Goal: Transaction & Acquisition: Book appointment/travel/reservation

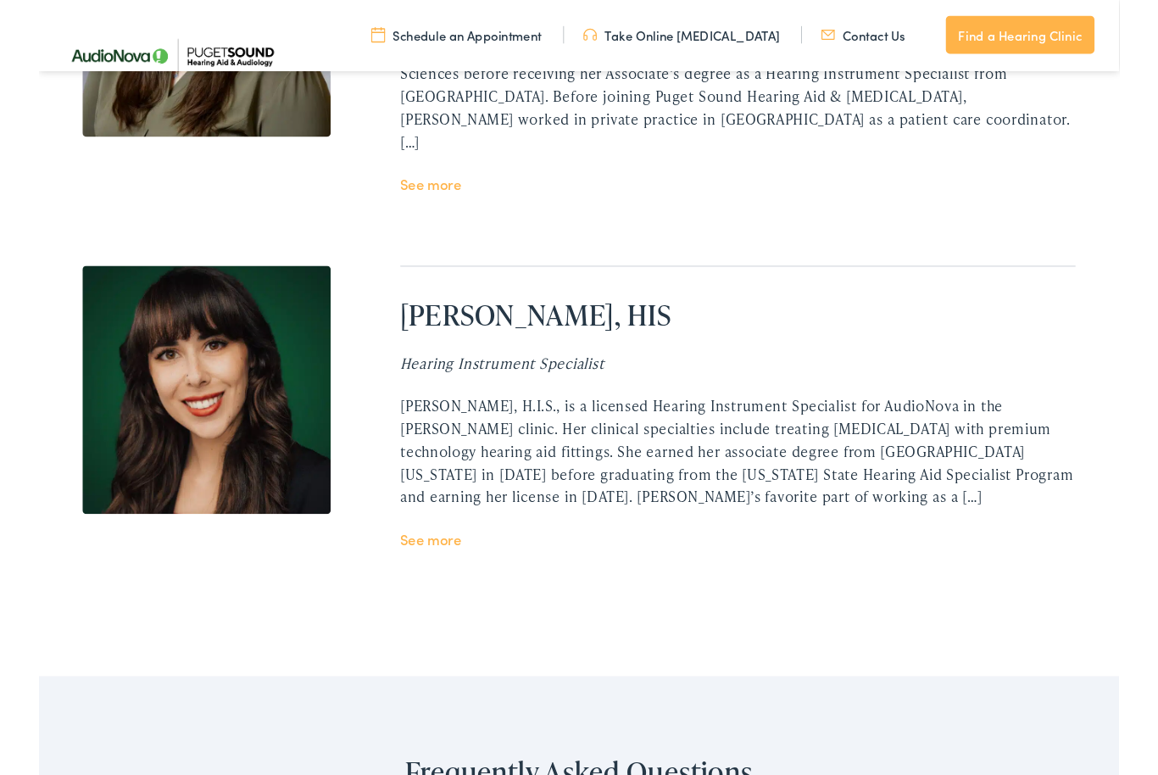
scroll to position [3633, 0]
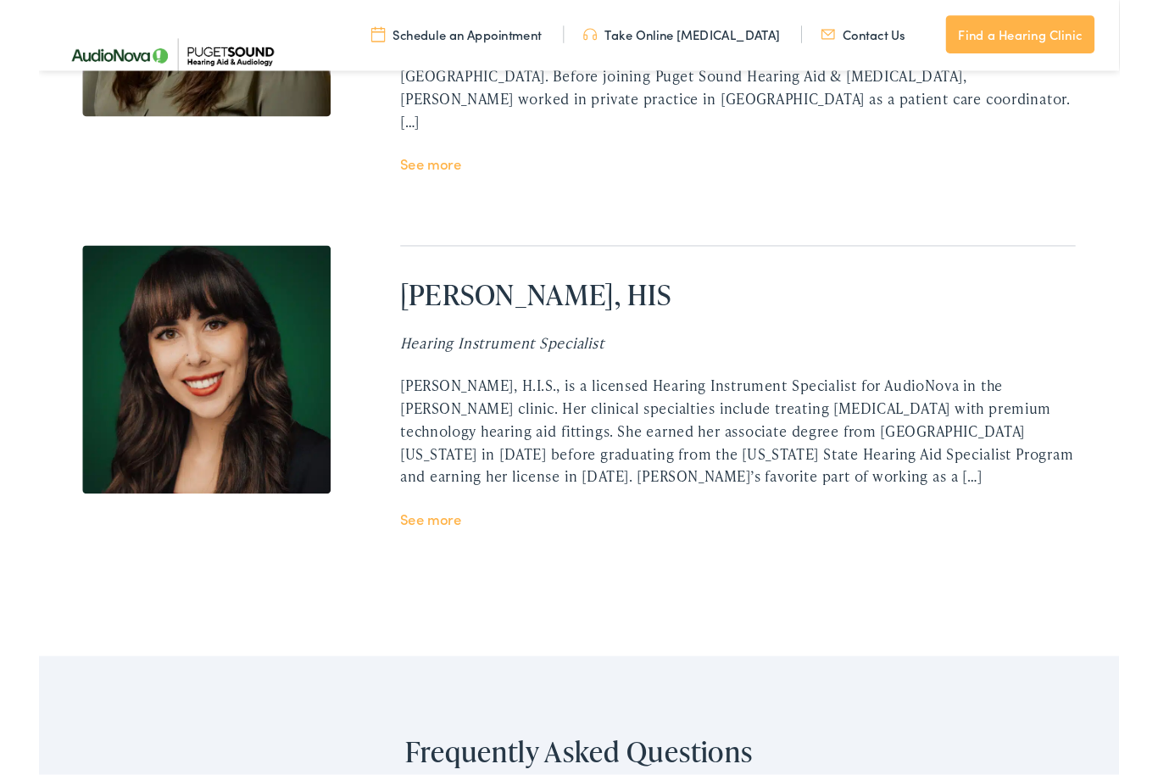
click at [604, 468] on div "Marissa Morton, H.I.S., is a licensed Hearing Instrument Specialist for AudioNo…" at bounding box center [749, 463] width 725 height 122
click at [436, 546] on link "See more" at bounding box center [419, 556] width 65 height 21
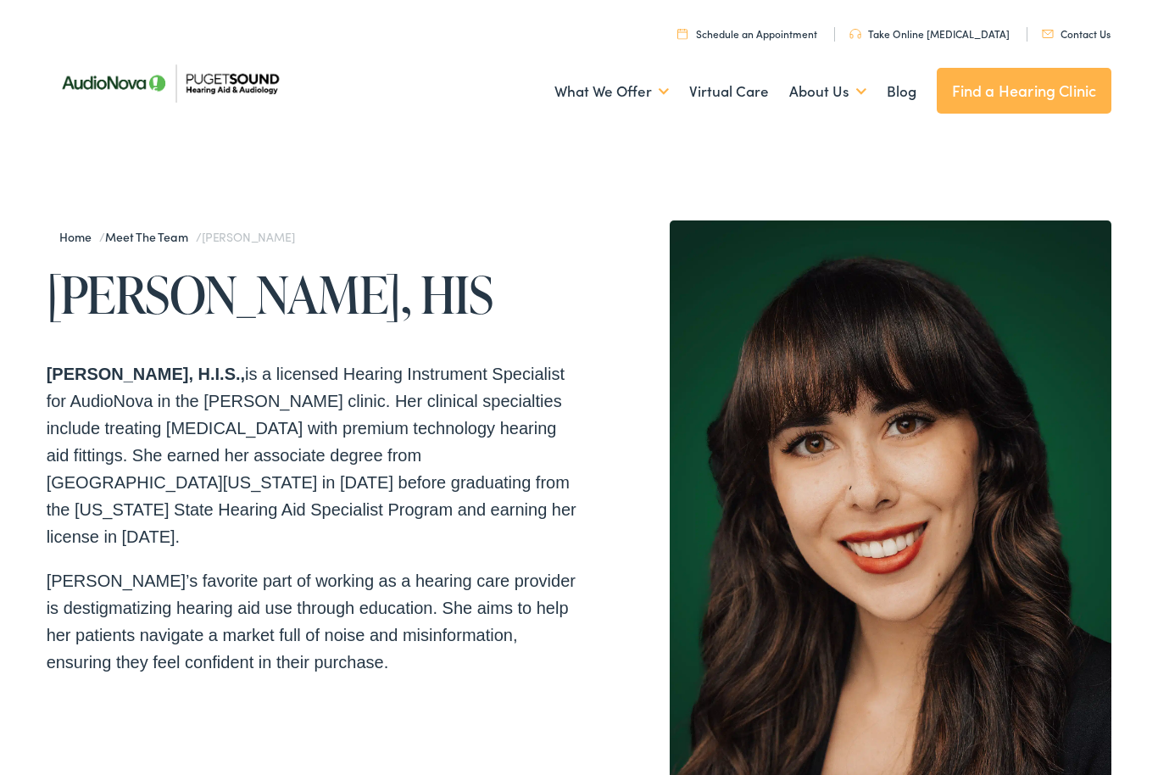
click at [487, 168] on div "Home / Meet the Team / Marissa Morton Marissa Morton, HIS Marissa Morton, H.I.S…" at bounding box center [579, 738] width 1158 height 1205
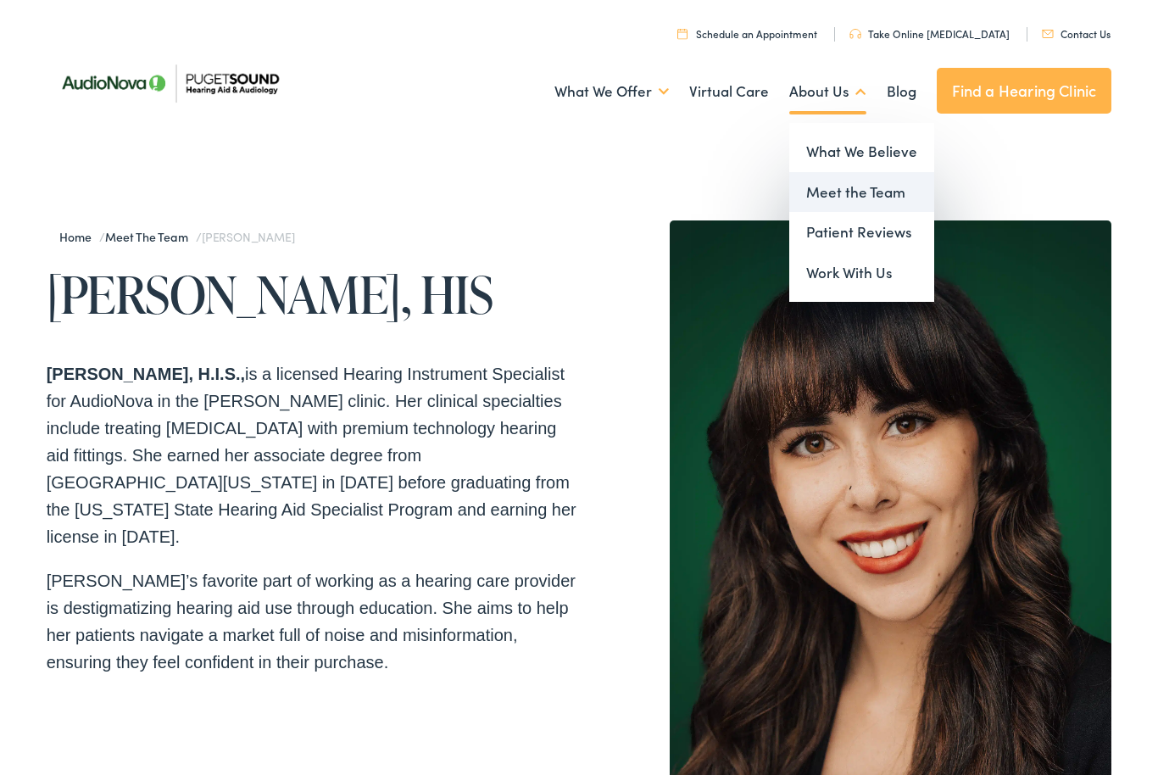
click at [883, 196] on link "Meet the Team" at bounding box center [861, 192] width 145 height 41
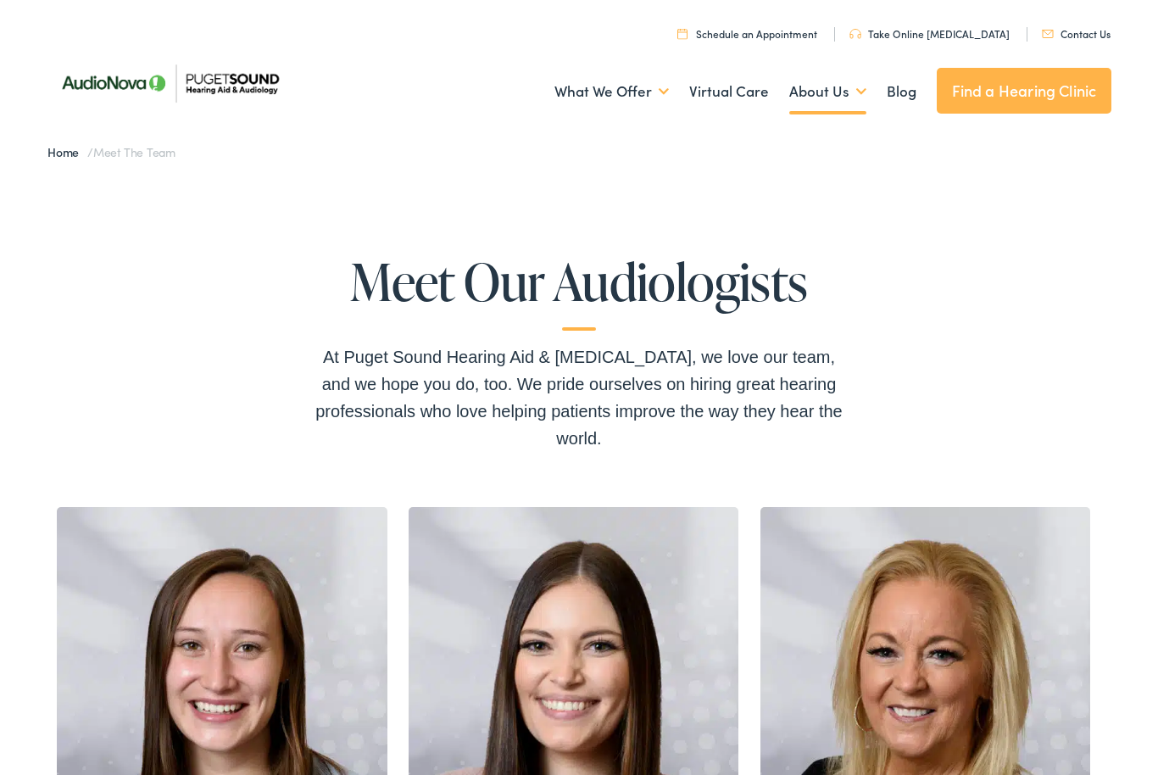
click at [958, 31] on link "Take Online [MEDICAL_DATA]" at bounding box center [929, 33] width 160 height 14
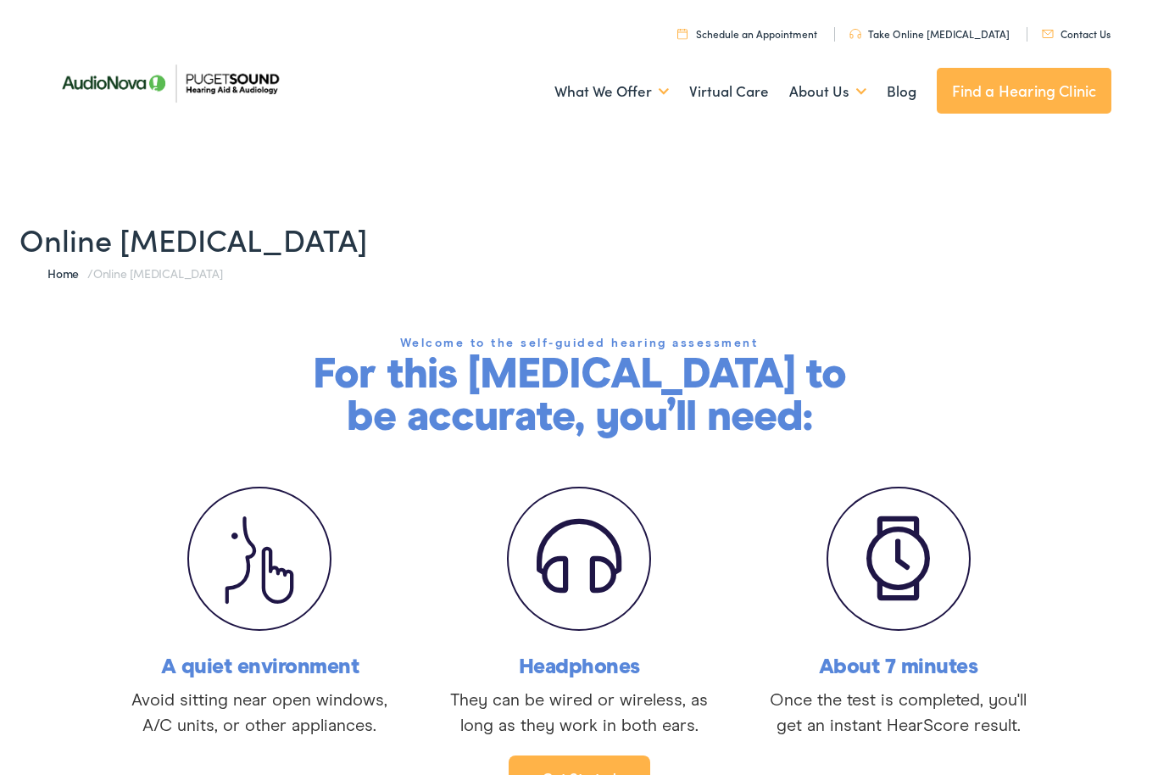
click at [791, 36] on link "Schedule an Appointment" at bounding box center [747, 33] width 140 height 14
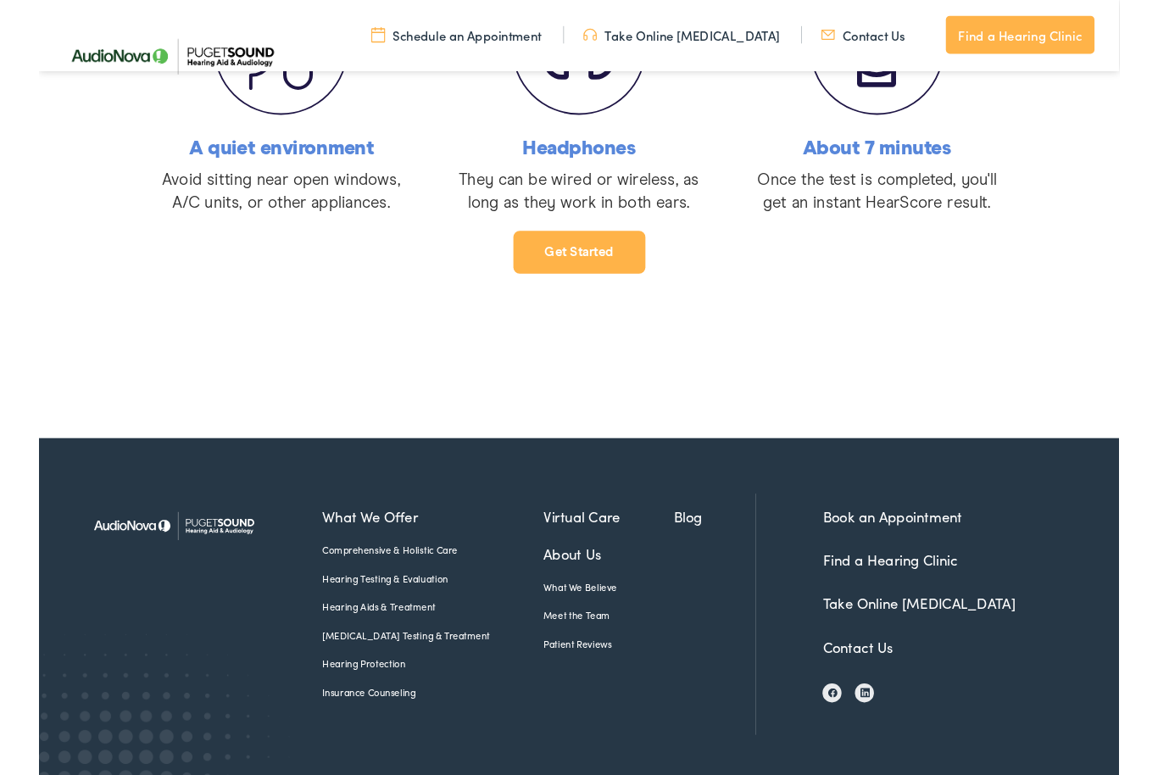
scroll to position [499, 0]
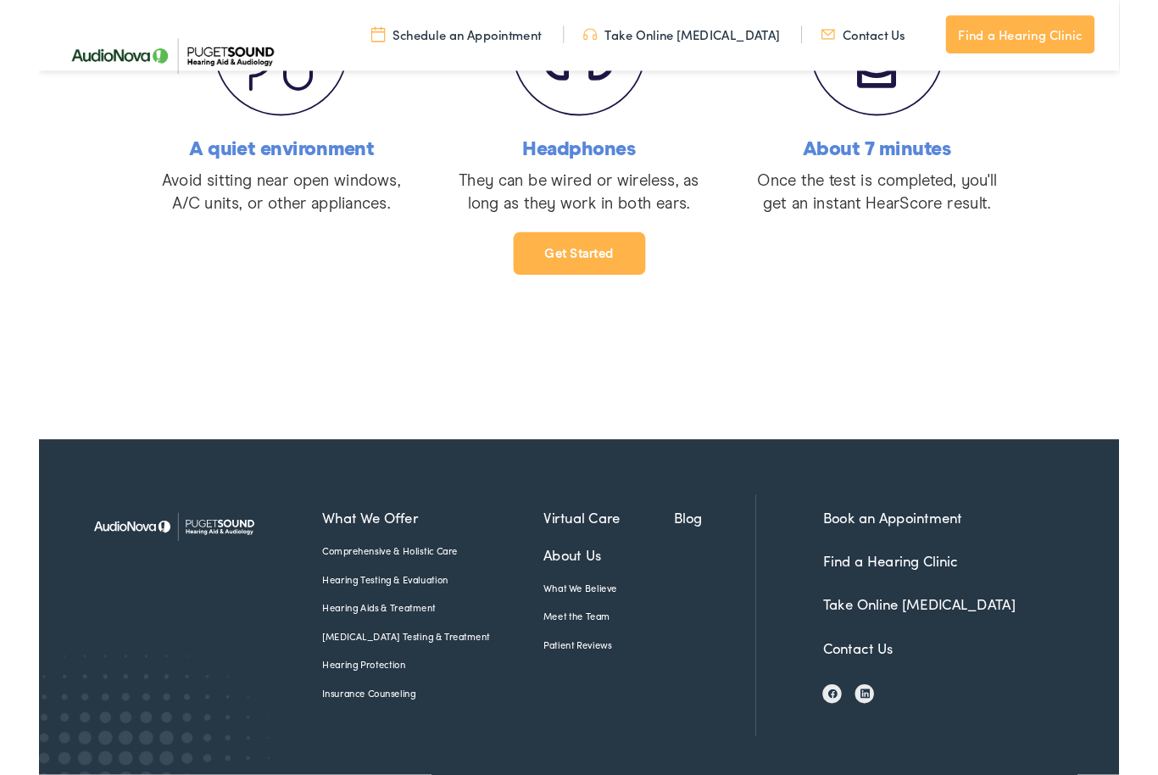
click at [936, 554] on link "Book an Appointment" at bounding box center [914, 554] width 149 height 21
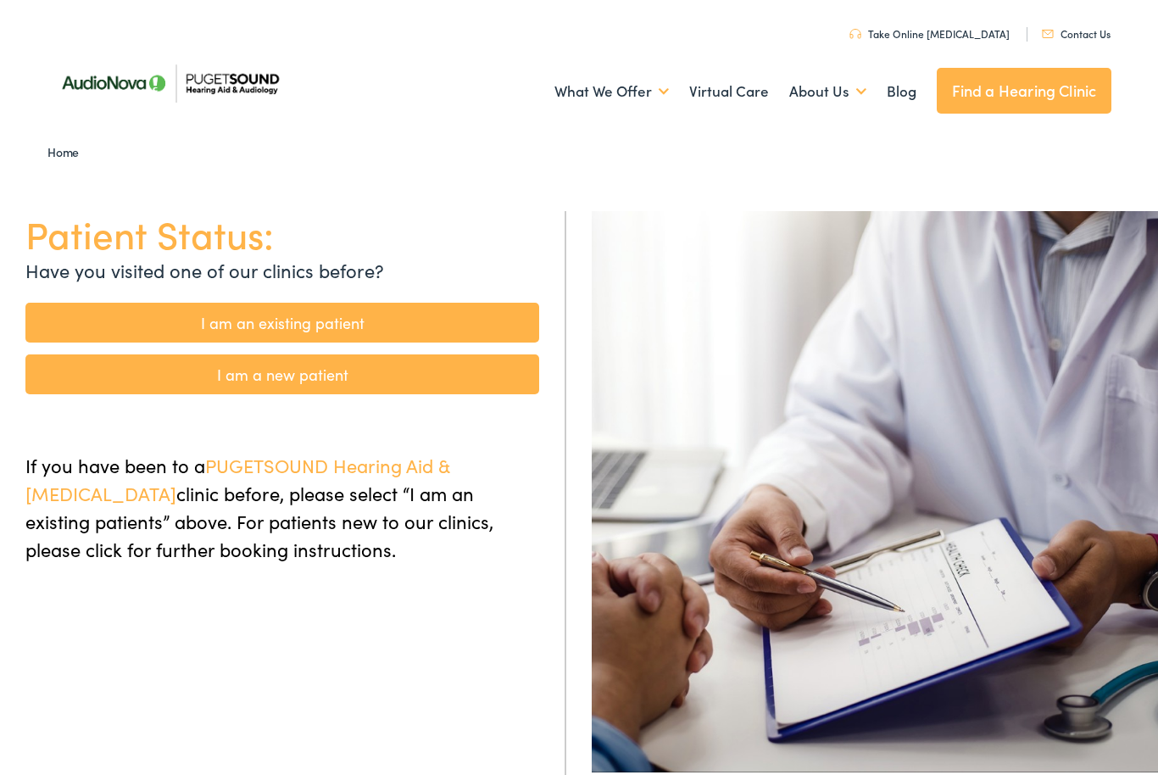
click at [293, 379] on link "I am a new patient" at bounding box center [282, 374] width 514 height 40
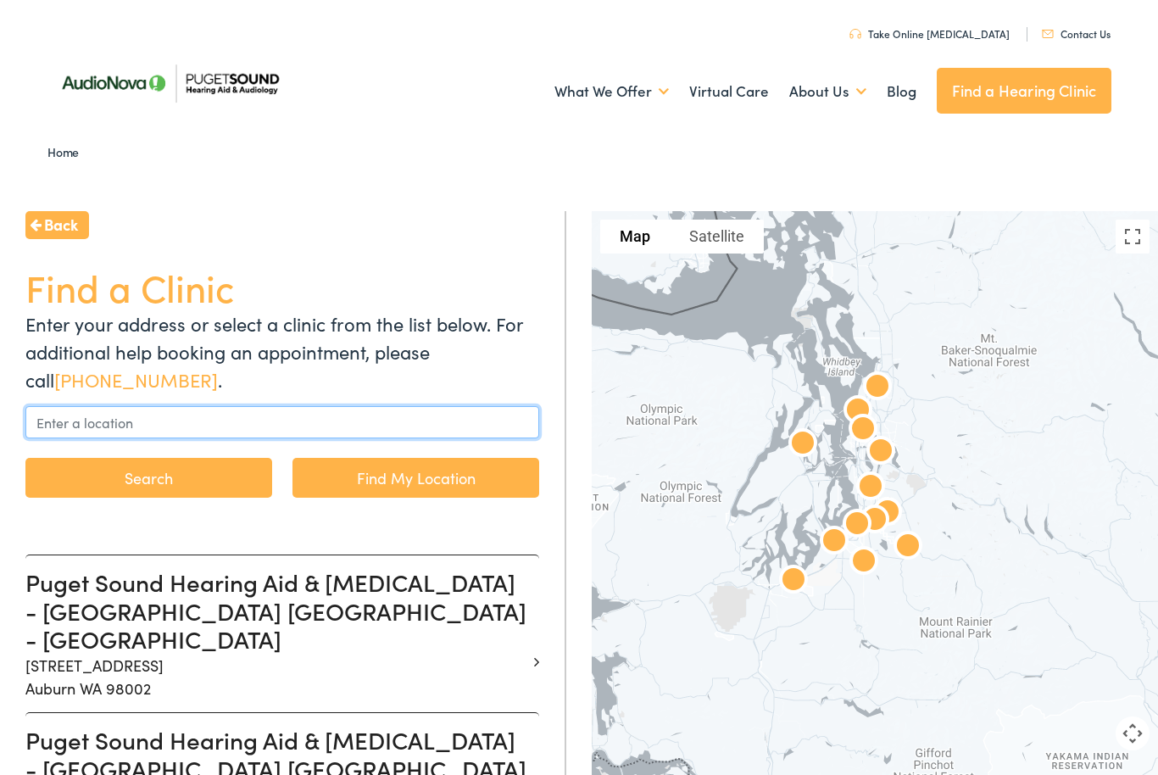
click at [69, 426] on input "text" at bounding box center [282, 422] width 514 height 32
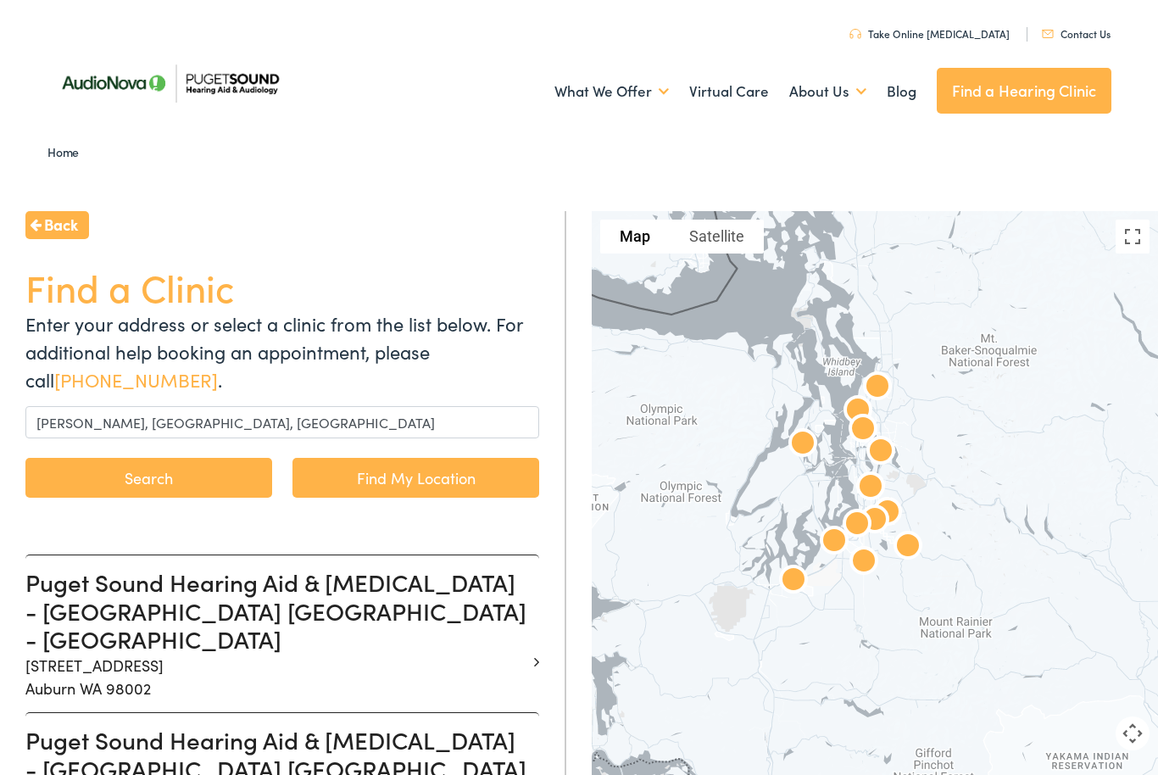
click at [426, 480] on link "Find My Location" at bounding box center [415, 478] width 247 height 40
type input "Lynnwood, Washington"
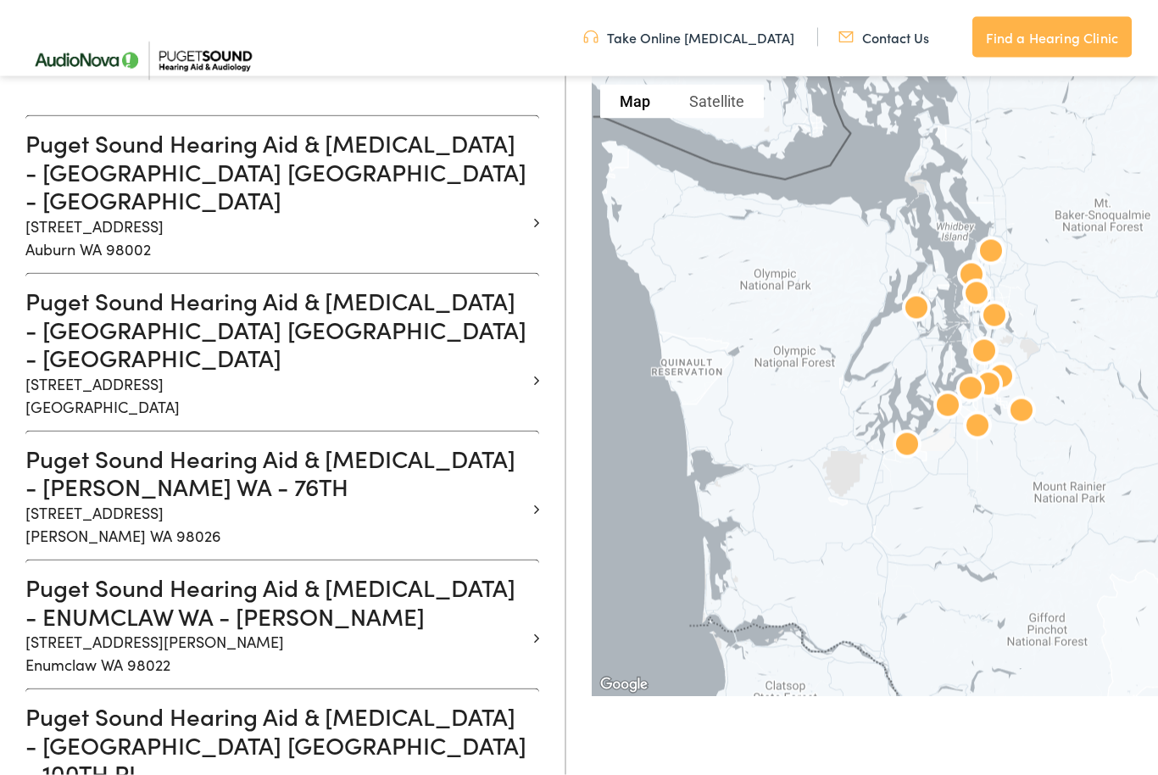
scroll to position [430, 0]
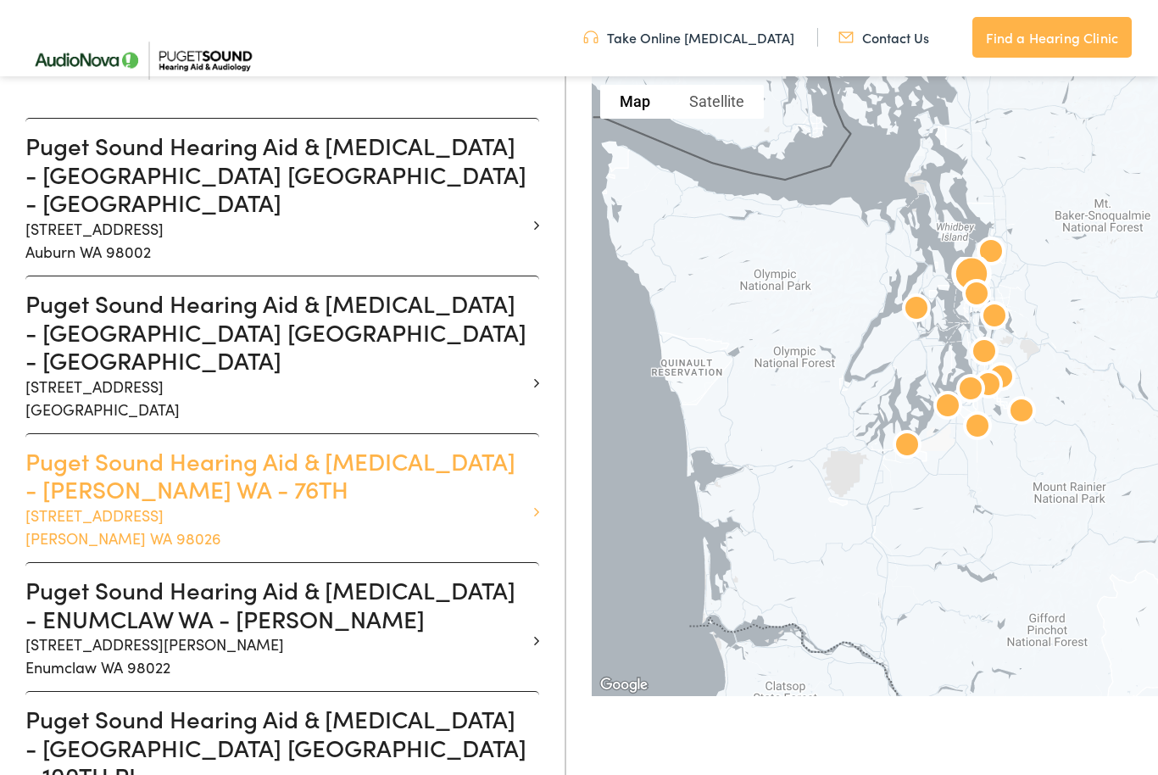
click at [206, 447] on h3 "Puget Sound Hearing Aid & [MEDICAL_DATA] - [PERSON_NAME] WA - 76TH" at bounding box center [275, 475] width 501 height 57
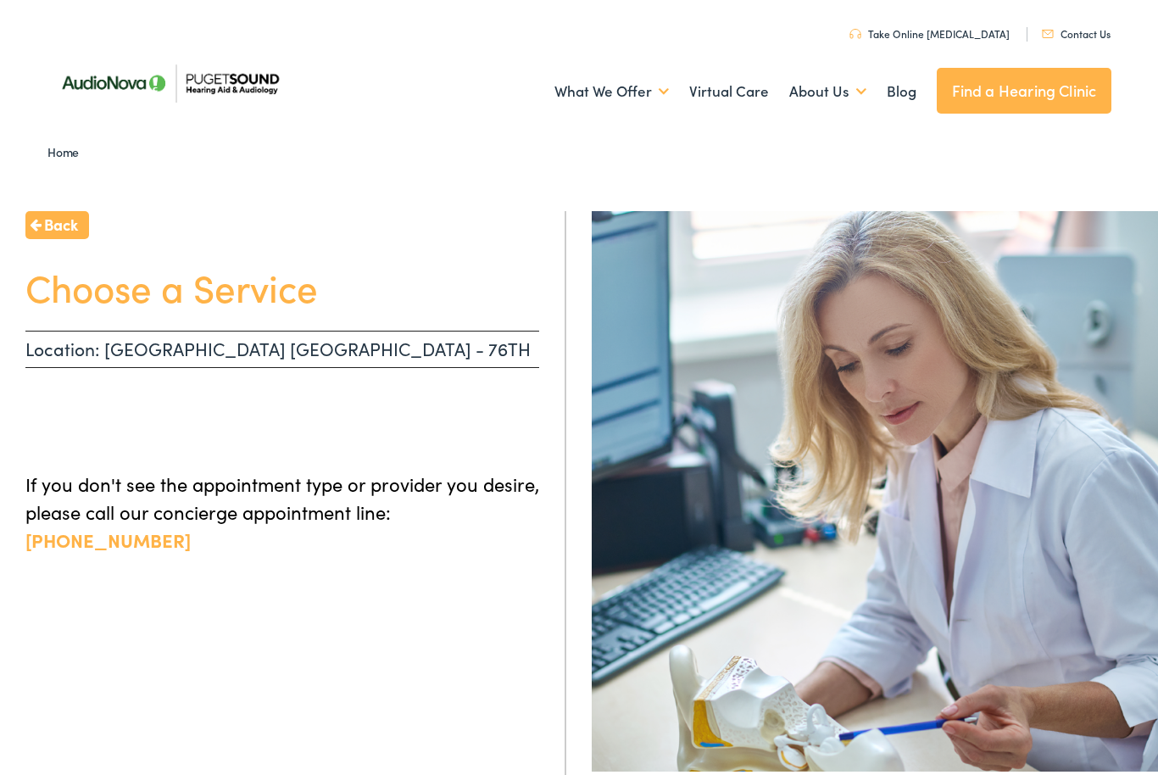
click at [270, 298] on h1 "Choose a Service" at bounding box center [282, 286] width 514 height 45
click at [426, 347] on p "Location: [GEOGRAPHIC_DATA] [GEOGRAPHIC_DATA] - 76TH" at bounding box center [282, 349] width 514 height 37
click at [140, 288] on h1 "Choose a Service" at bounding box center [282, 286] width 514 height 45
click at [283, 349] on p "Location: [GEOGRAPHIC_DATA] [GEOGRAPHIC_DATA] - 76TH" at bounding box center [282, 349] width 514 height 37
click at [259, 515] on p "If you don't see the appointment type or provider you desire, please call our c…" at bounding box center [282, 512] width 514 height 84
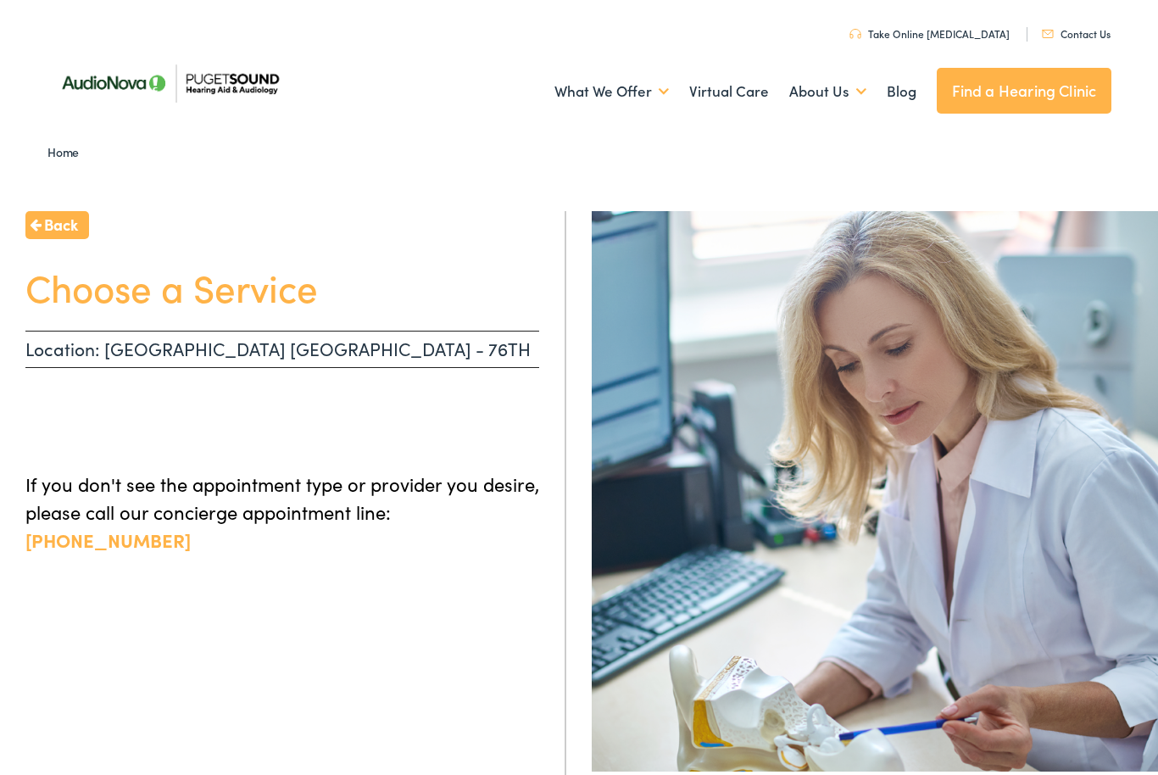
click at [291, 617] on div "Back Choose a Service Location: [GEOGRAPHIC_DATA] [GEOGRAPHIC_DATA] - 76TH If y…" at bounding box center [283, 598] width 566 height 775
click at [309, 718] on div "Back Choose a Service Location: [GEOGRAPHIC_DATA] [GEOGRAPHIC_DATA] - 76TH If y…" at bounding box center [283, 598] width 566 height 775
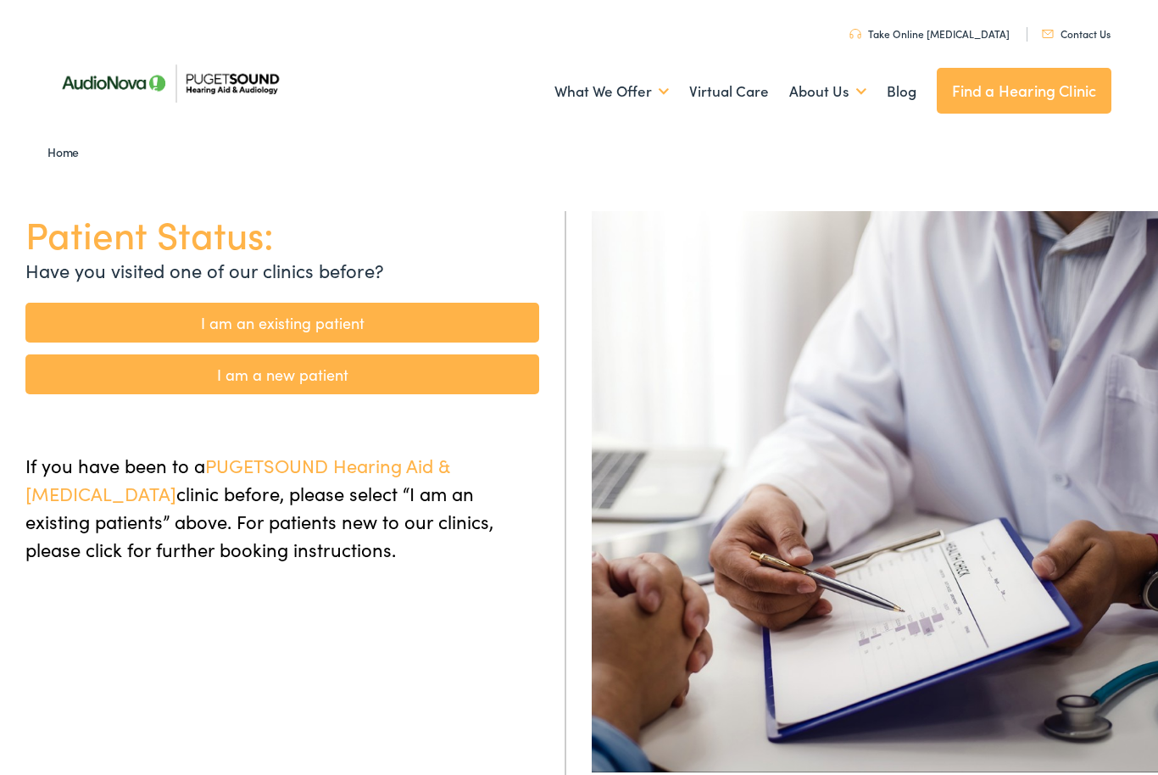
click at [295, 378] on link "I am a new patient" at bounding box center [282, 374] width 514 height 40
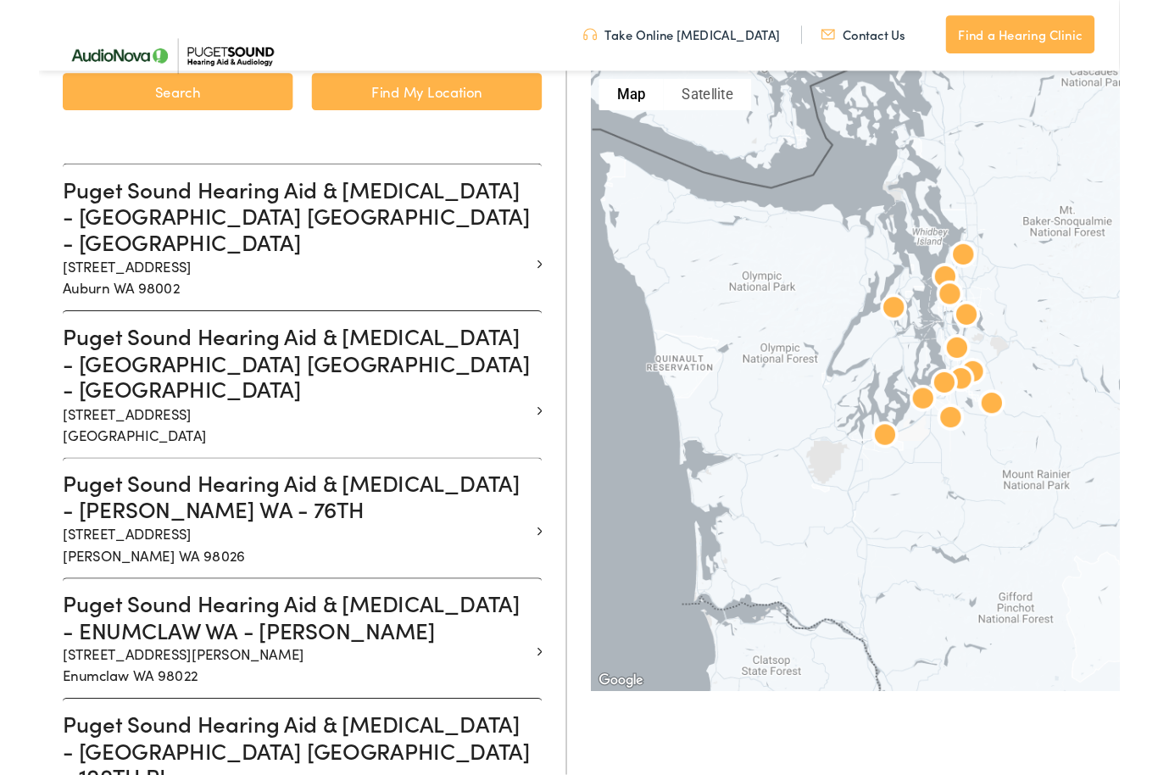
scroll to position [373, 0]
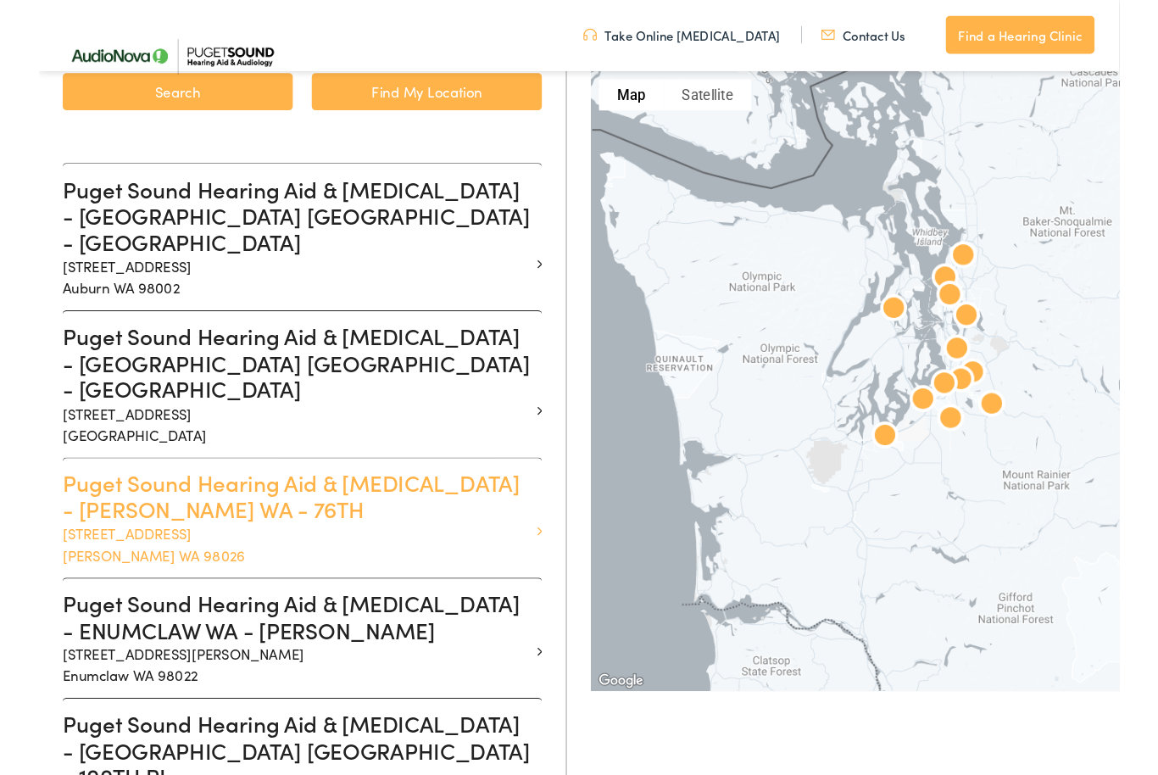
click at [192, 504] on h3 "Puget Sound Hearing Aid & [MEDICAL_DATA] - [PERSON_NAME] WA - 76TH" at bounding box center [275, 532] width 501 height 57
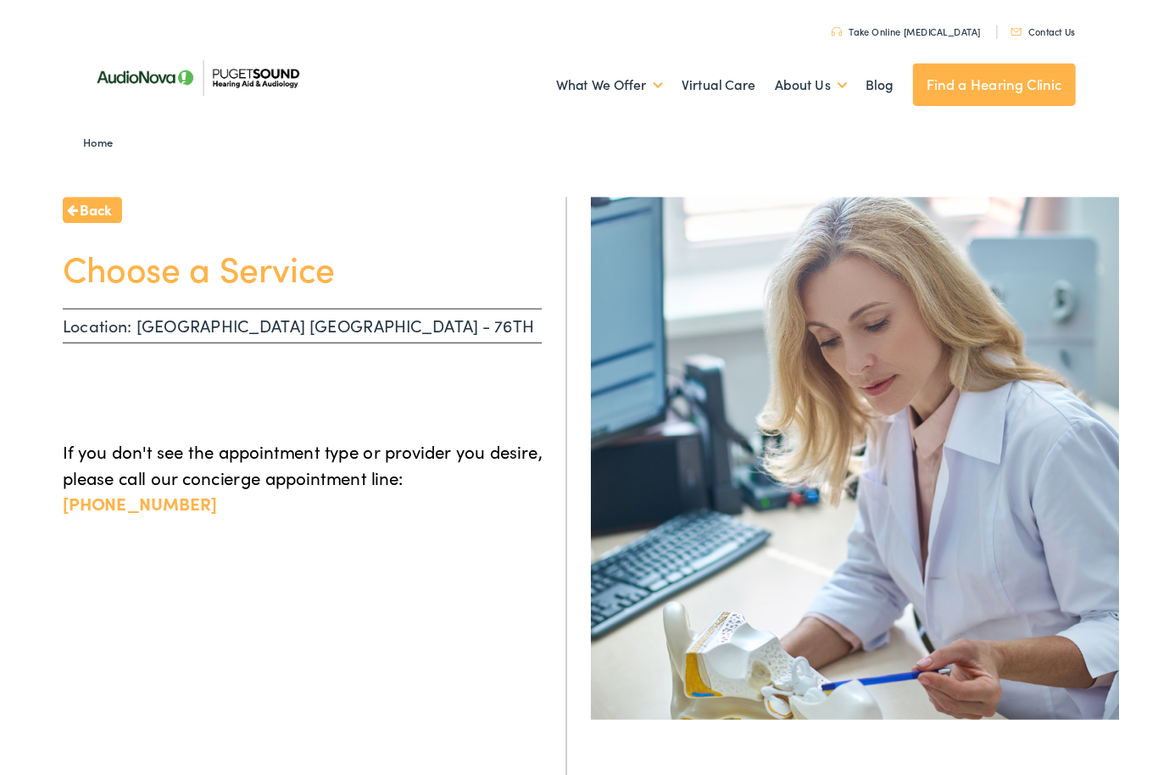
click at [195, 348] on p "Location: [GEOGRAPHIC_DATA] [GEOGRAPHIC_DATA] - 76TH" at bounding box center [282, 349] width 514 height 37
click at [215, 417] on div "Back Choose a Service Location: [GEOGRAPHIC_DATA] [GEOGRAPHIC_DATA] - 76TH If y…" at bounding box center [283, 626] width 566 height 831
